Goal: Task Accomplishment & Management: Use online tool/utility

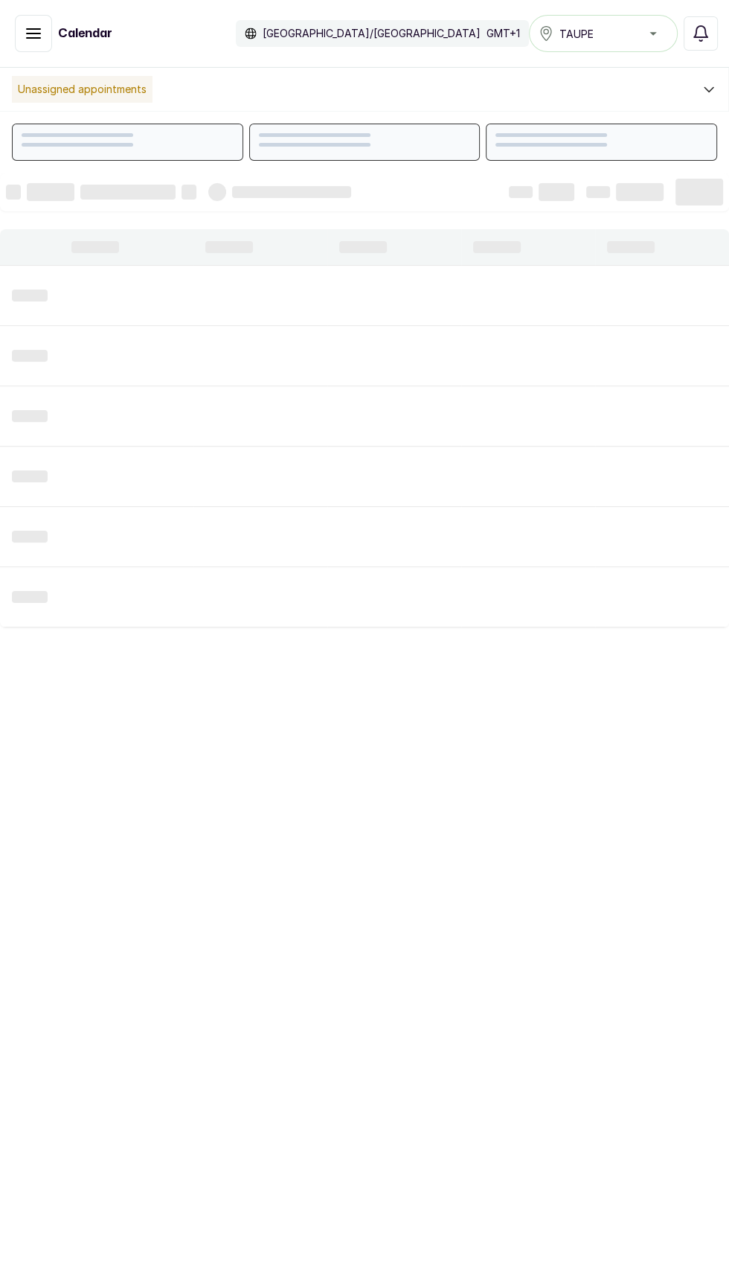
scroll to position [501, 0]
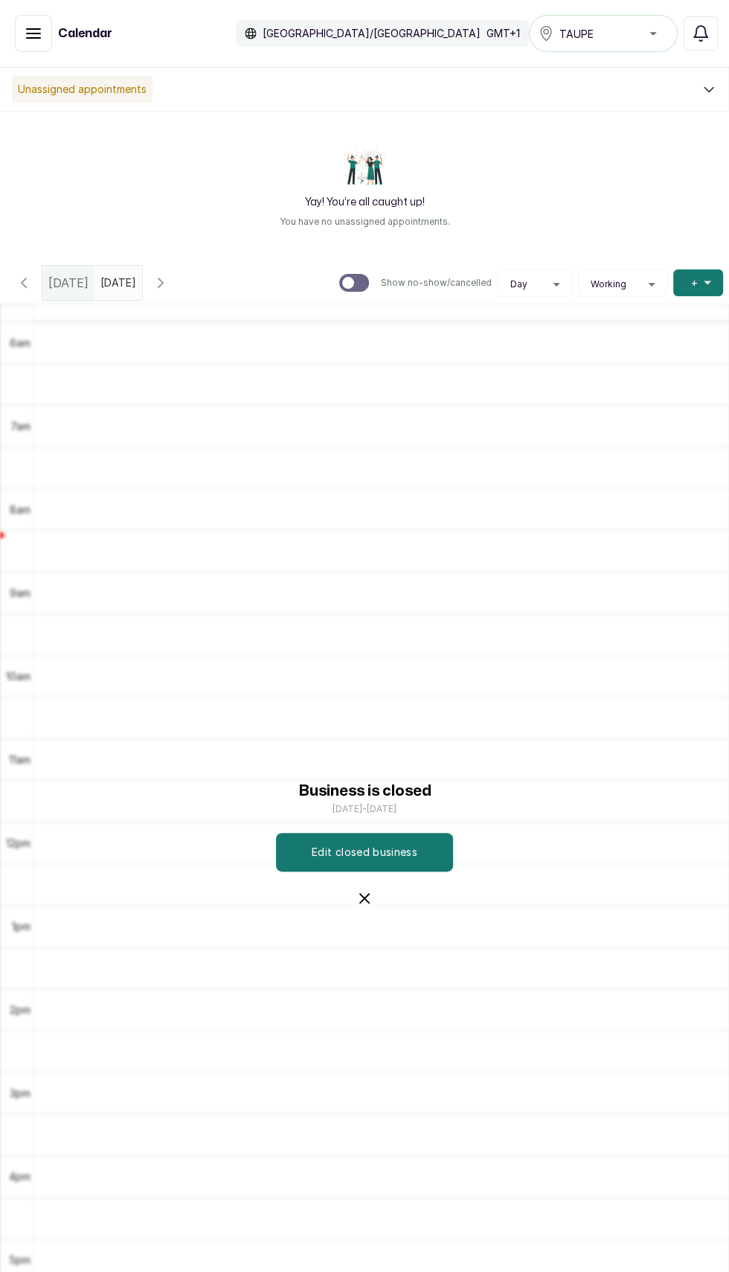
click at [113, 287] on input "text" at bounding box center [104, 278] width 18 height 25
type input "dd/MM/yyyy"
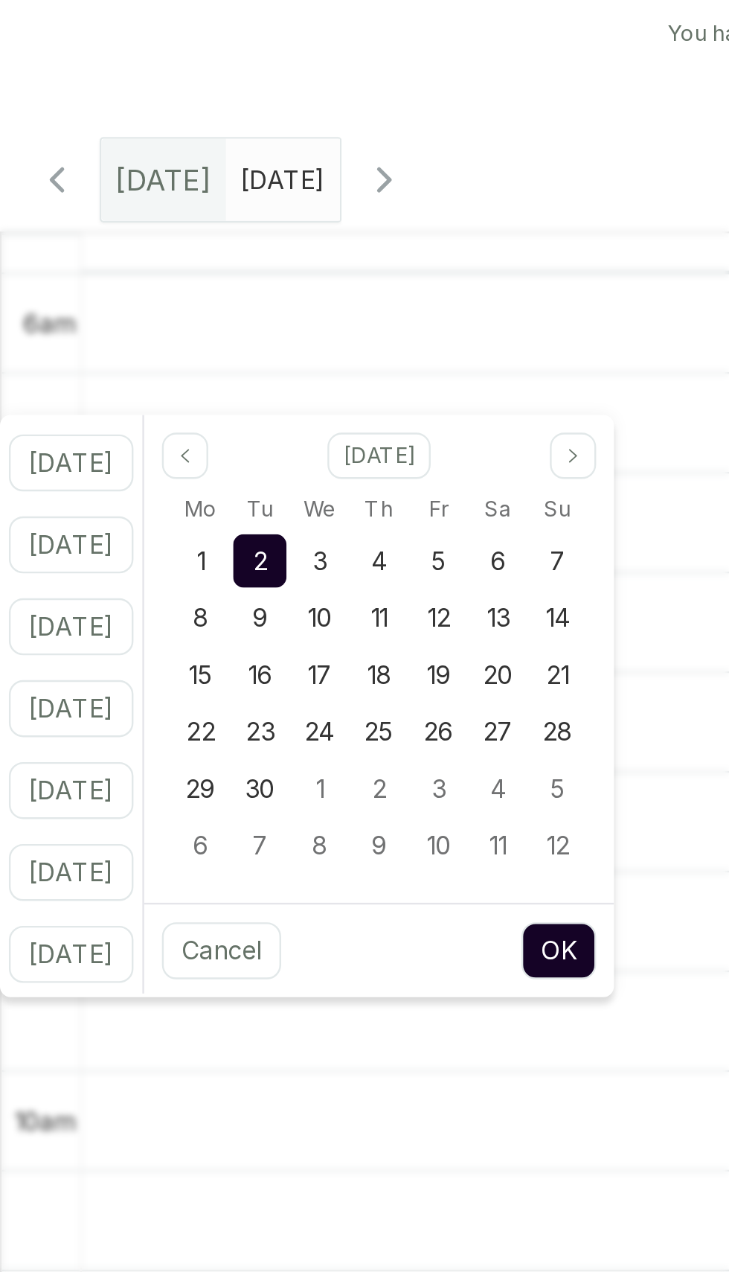
scroll to position [80, 0]
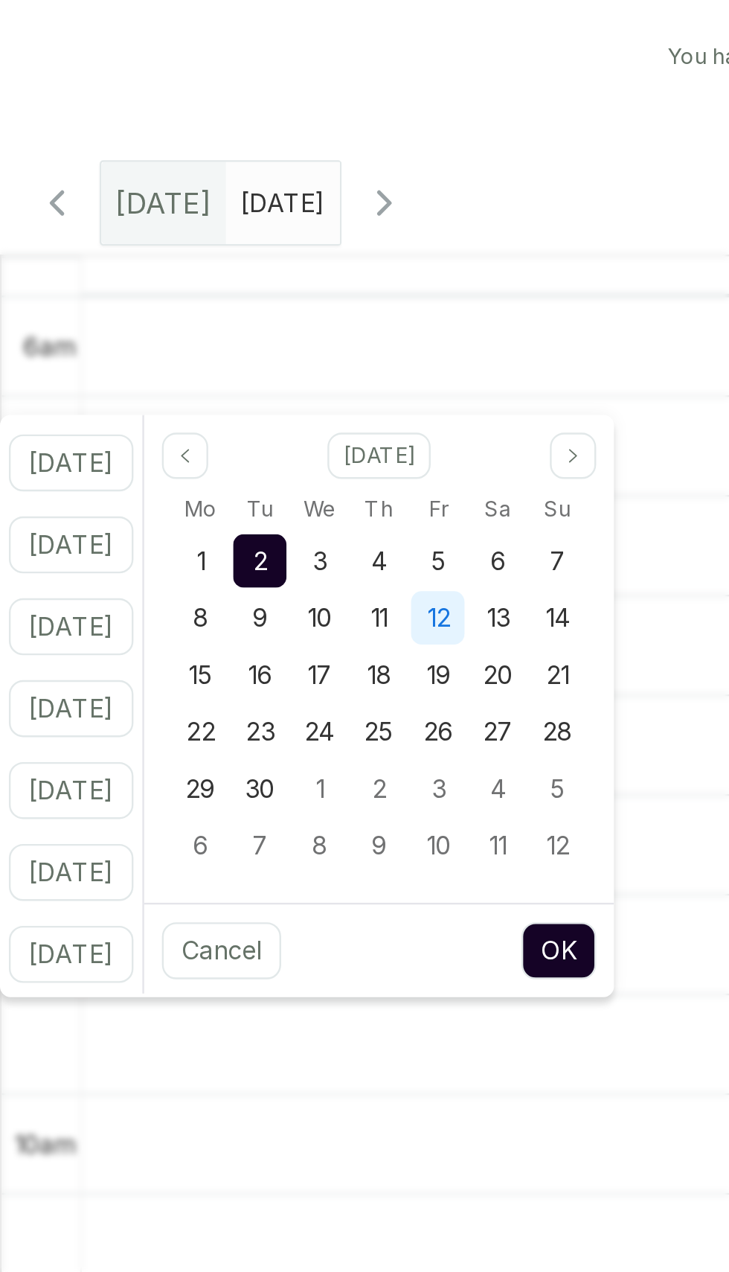
click at [188, 379] on span "12" at bounding box center [184, 375] width 10 height 13
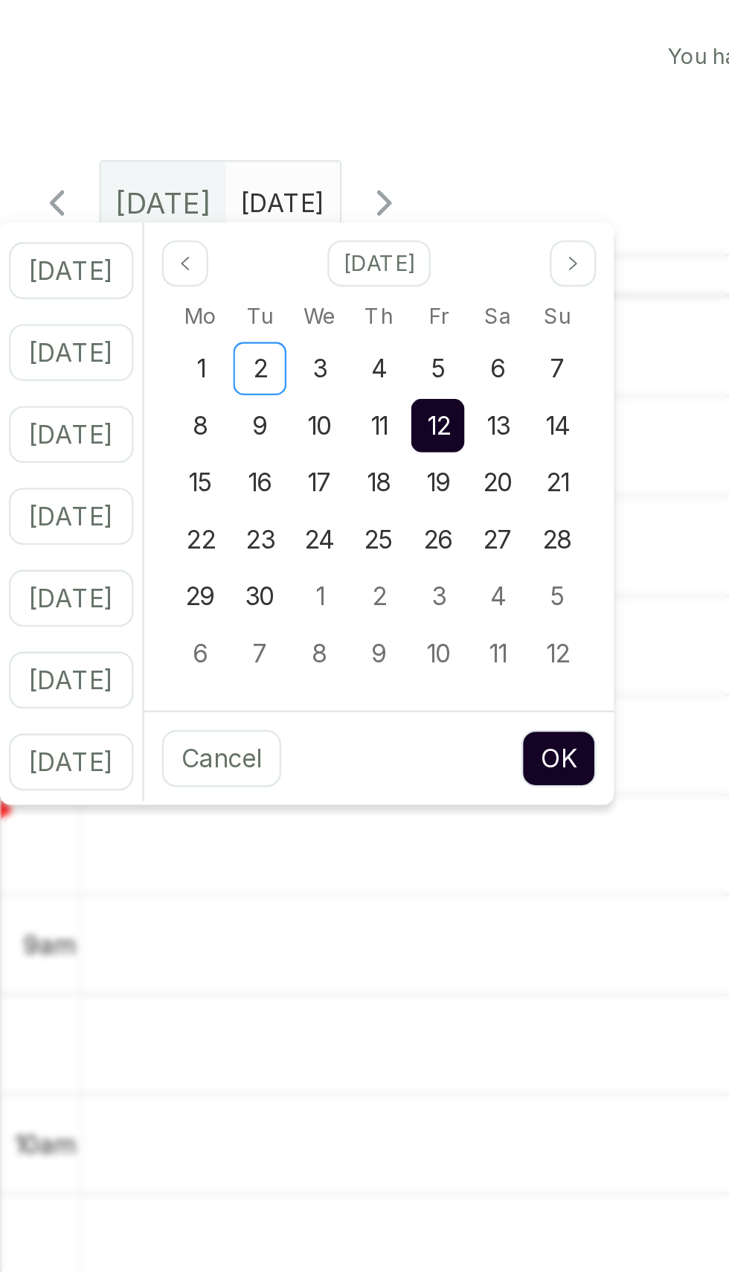
click at [249, 435] on button "OK" at bounding box center [233, 435] width 31 height 24
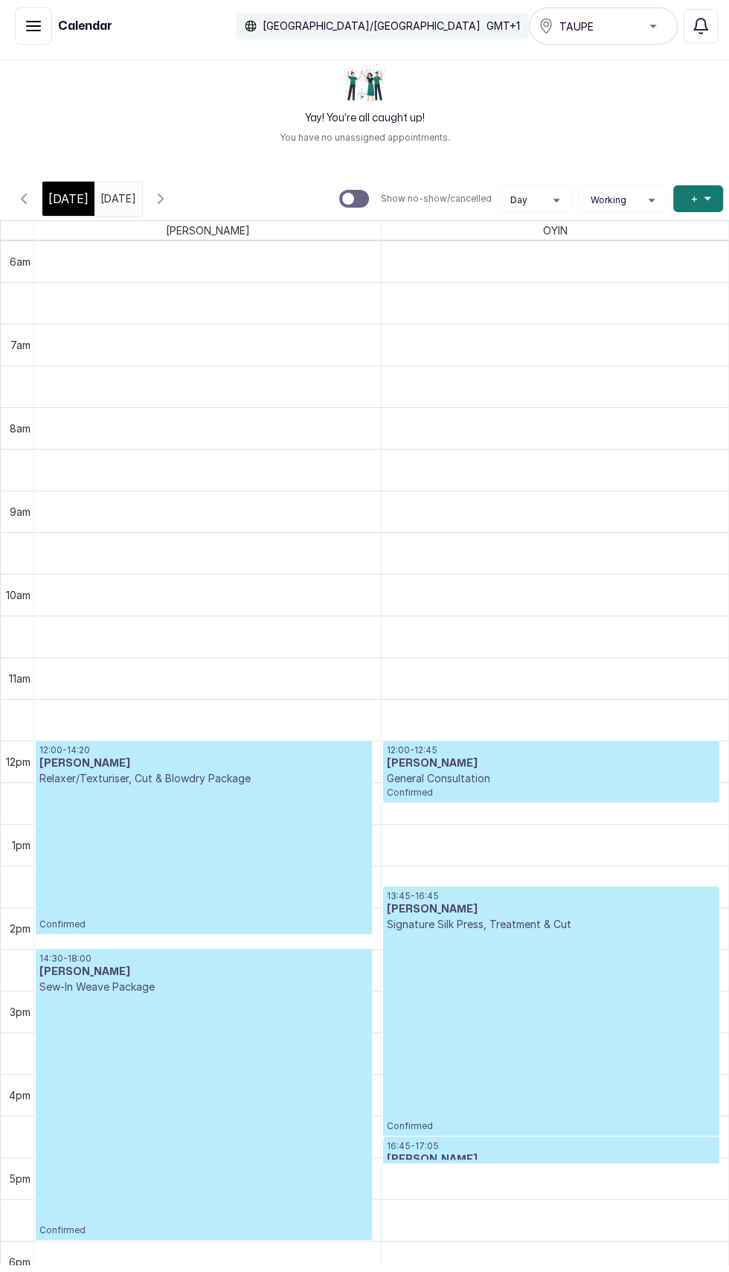
scroll to position [71, 0]
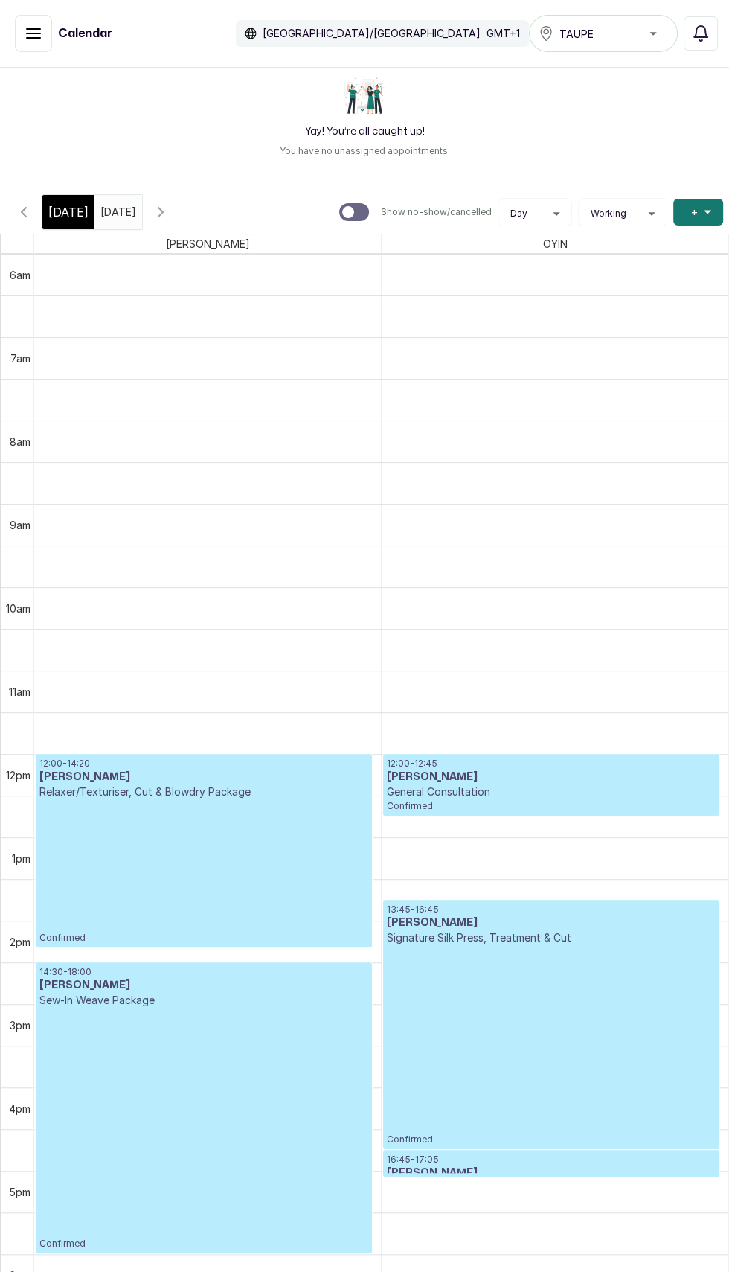
type input "12/09/yyyy"
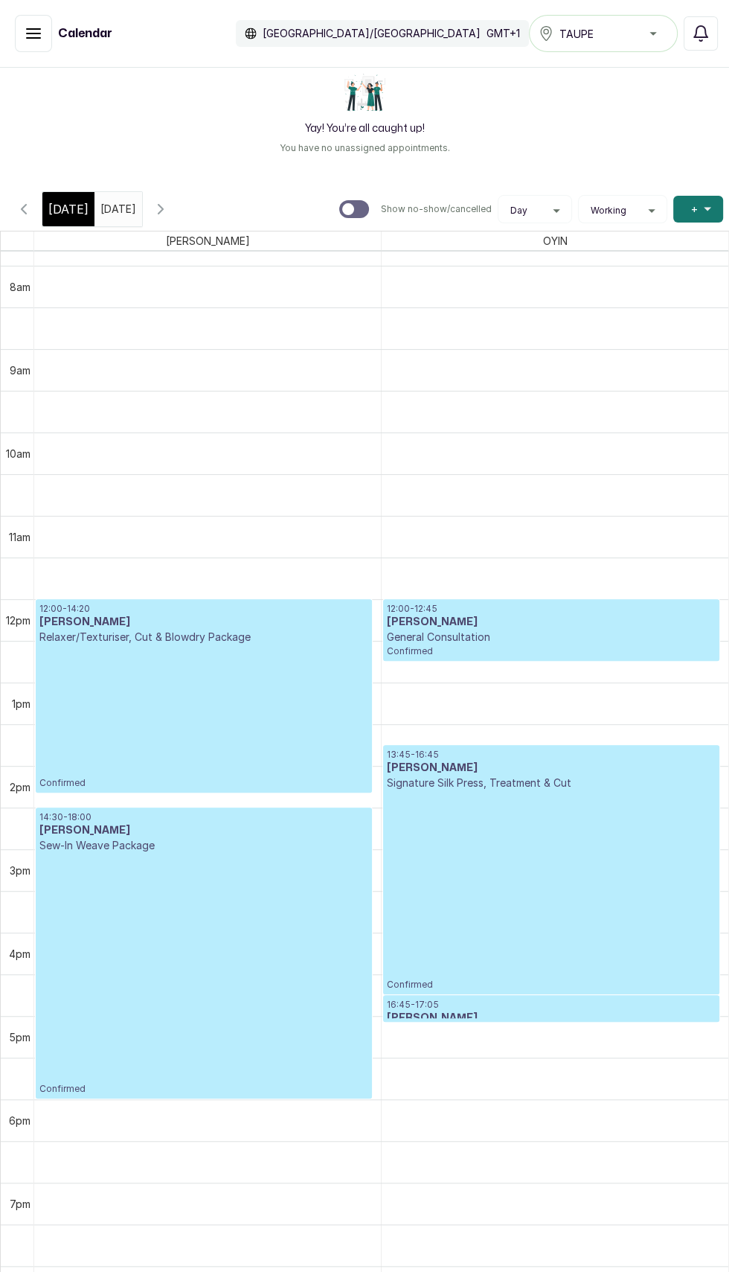
scroll to position [0, 0]
click at [21, 44] on div "Internet Connection Restored" at bounding box center [364, 32] width 729 height 41
click at [170, 203] on icon "button" at bounding box center [161, 209] width 18 height 18
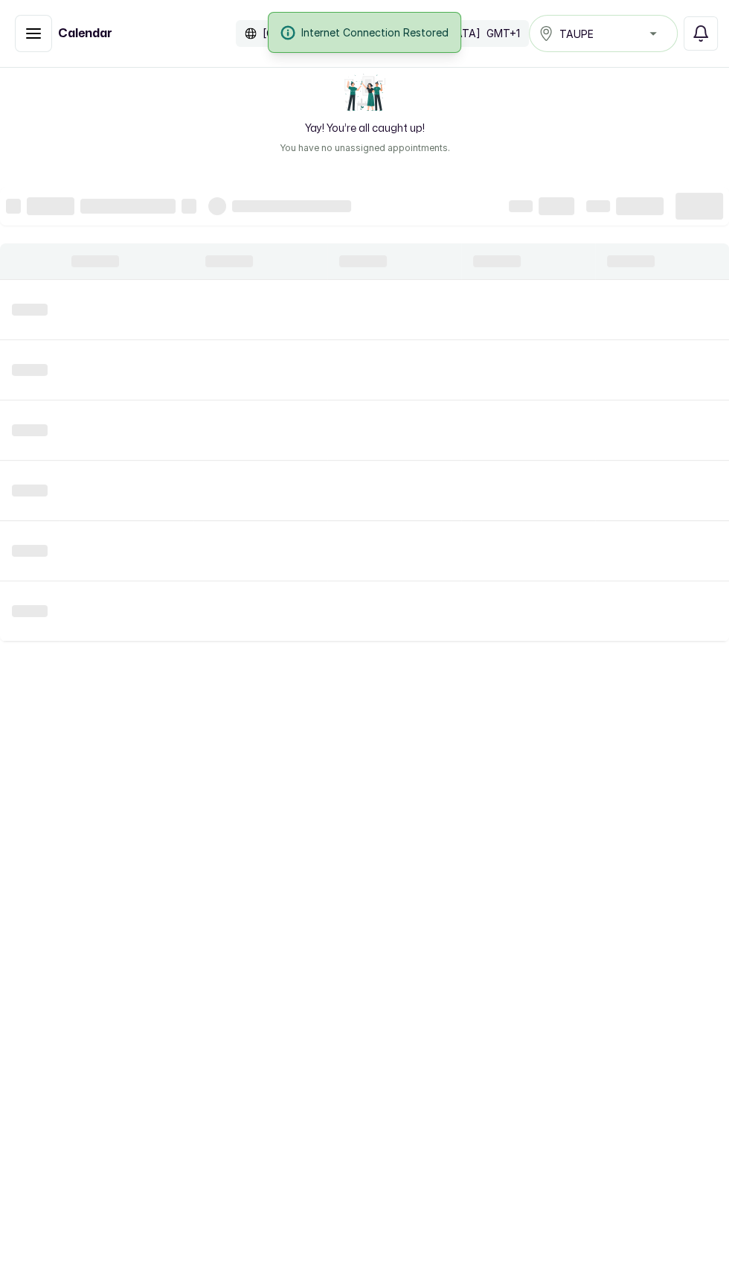
scroll to position [501, 0]
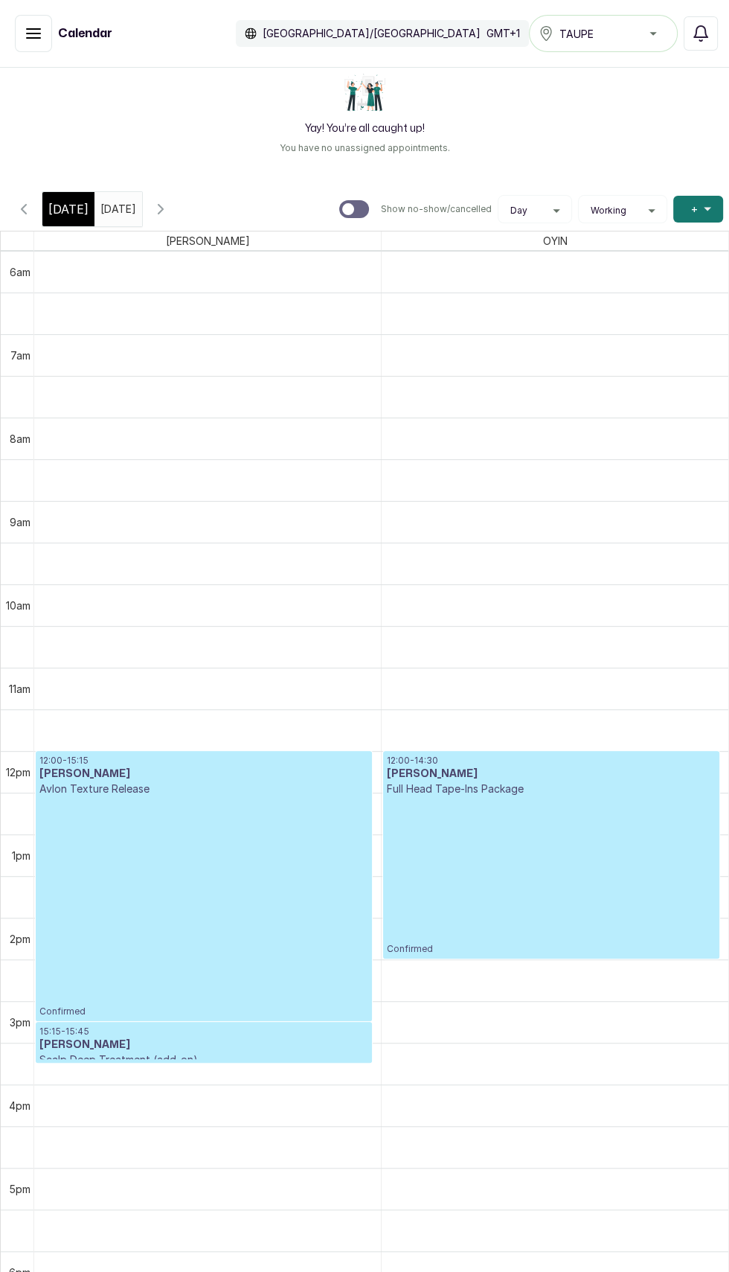
click at [170, 207] on icon "button" at bounding box center [161, 209] width 18 height 18
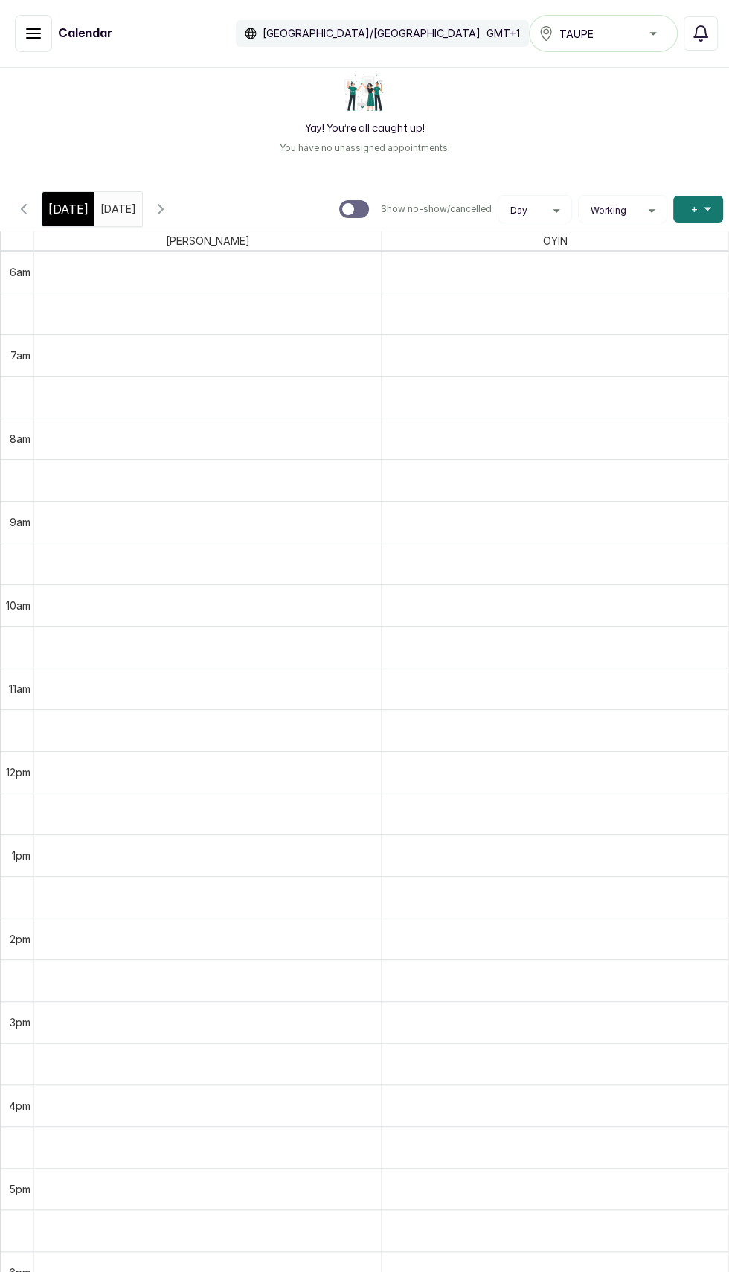
click at [33, 31] on icon "button" at bounding box center [34, 34] width 18 height 18
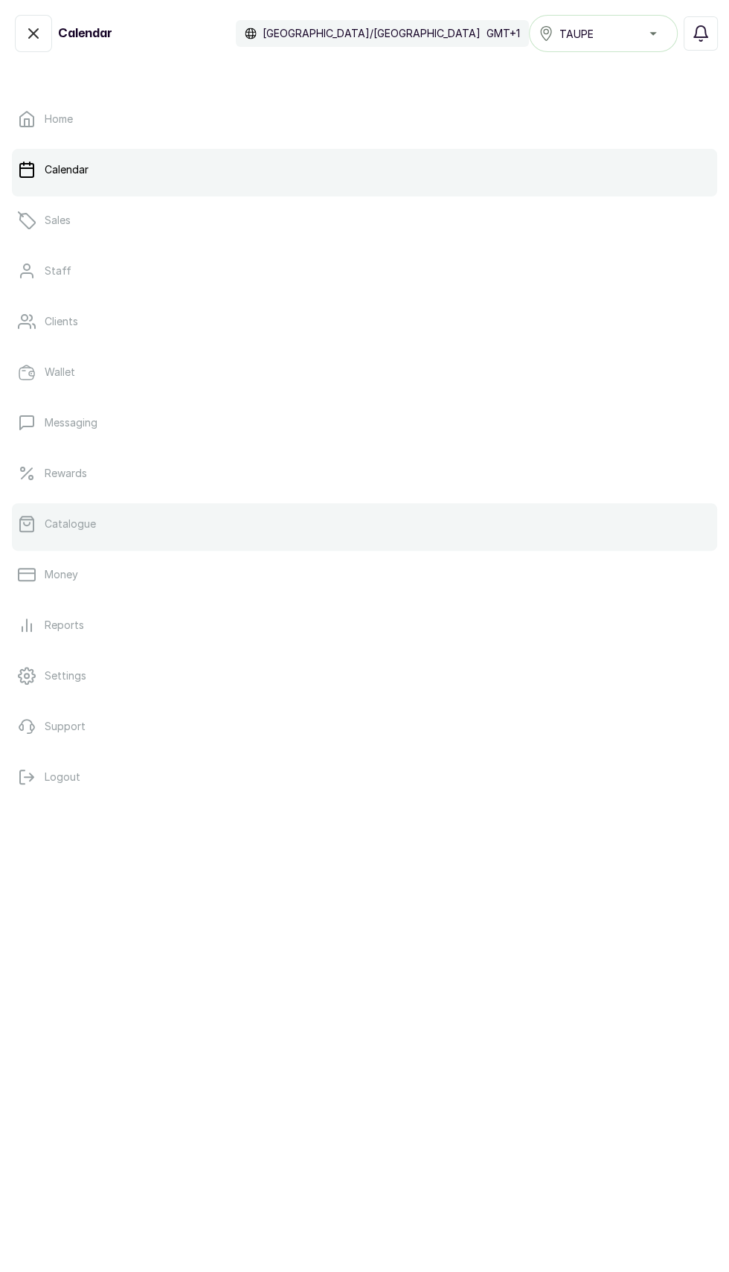
click at [101, 517] on link "Catalogue" at bounding box center [364, 524] width 705 height 42
